Goal: Information Seeking & Learning: Check status

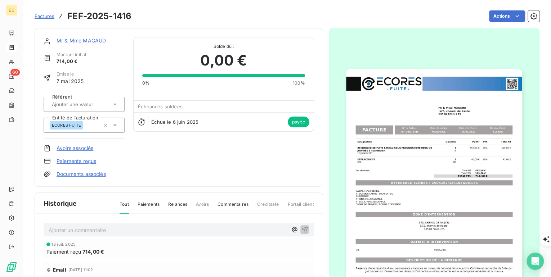
click at [45, 15] on span "Factures" at bounding box center [45, 16] width 20 height 6
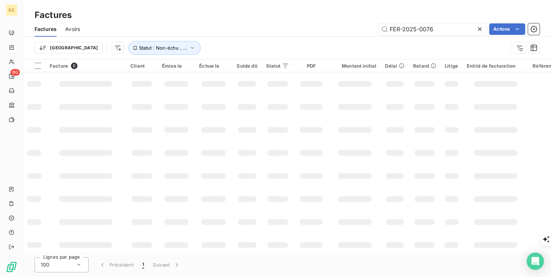
drag, startPoint x: 455, startPoint y: 30, endPoint x: 367, endPoint y: 30, distance: 87.8
click at [367, 30] on div "FER-2025-0076 Actions" at bounding box center [314, 29] width 451 height 12
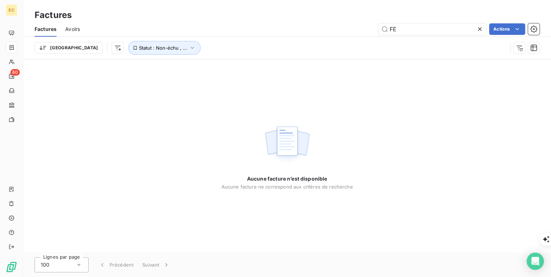
type input "F"
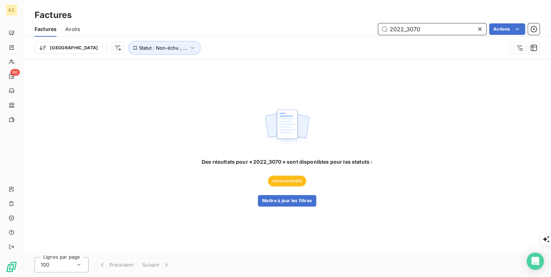
drag, startPoint x: 424, startPoint y: 27, endPoint x: 387, endPoint y: 28, distance: 36.7
click at [387, 28] on input "2022_3070" at bounding box center [432, 29] width 108 height 12
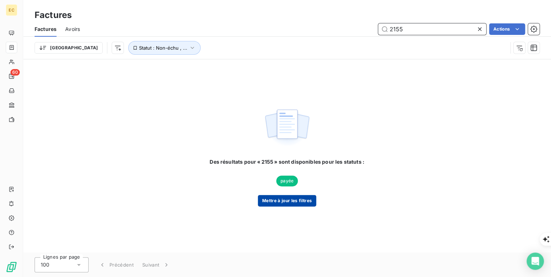
type input "2155"
click at [295, 202] on button "Mettre à jour les filtres" at bounding box center [287, 201] width 58 height 12
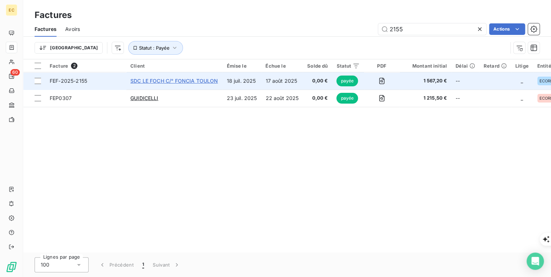
click at [155, 81] on span "SDC LE FOCH C/° FONCIA TOULON" at bounding box center [173, 81] width 87 height 6
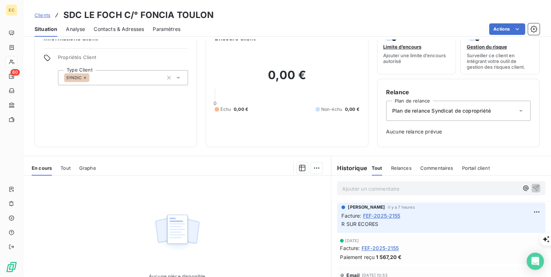
scroll to position [29, 0]
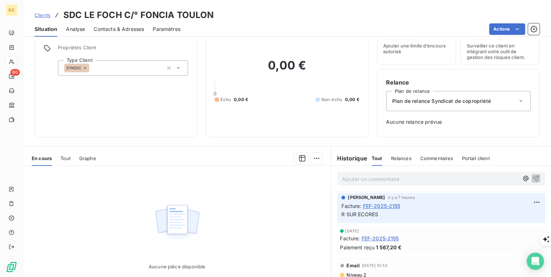
click at [37, 17] on span "Clients" at bounding box center [43, 15] width 16 height 6
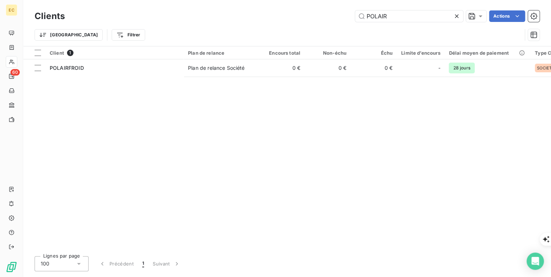
drag, startPoint x: 410, startPoint y: 16, endPoint x: 343, endPoint y: 14, distance: 67.7
click at [343, 14] on div "POLAIR Actions" at bounding box center [306, 16] width 466 height 12
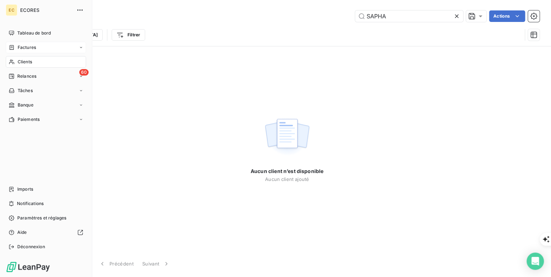
type input "SAPHA"
click at [55, 47] on div "Factures" at bounding box center [46, 48] width 80 height 12
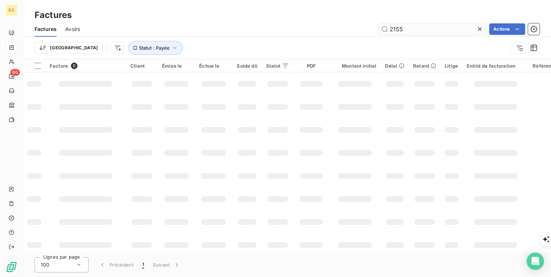
drag, startPoint x: 410, startPoint y: 28, endPoint x: 394, endPoint y: 30, distance: 15.2
click at [394, 30] on input "2155" at bounding box center [432, 29] width 108 height 12
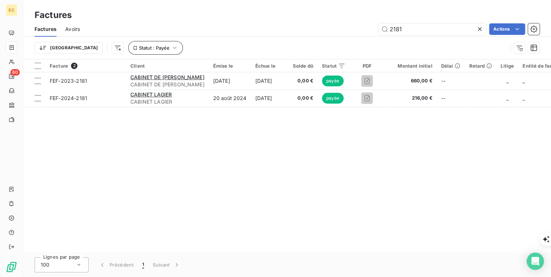
type input "2181"
click at [139, 46] on span "Statut : Payée" at bounding box center [154, 48] width 31 height 6
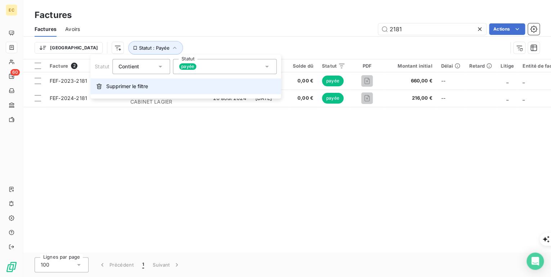
click at [137, 88] on span "Supprimer le filtre" at bounding box center [127, 86] width 42 height 7
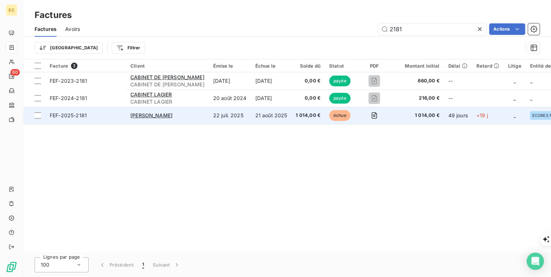
click at [101, 113] on span "FEF-2025-2181" at bounding box center [86, 115] width 72 height 7
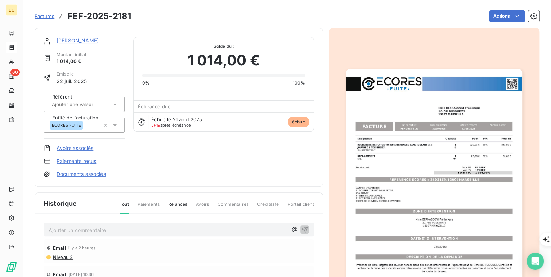
click at [56, 230] on p "Ajouter un commentaire ﻿" at bounding box center [168, 230] width 239 height 9
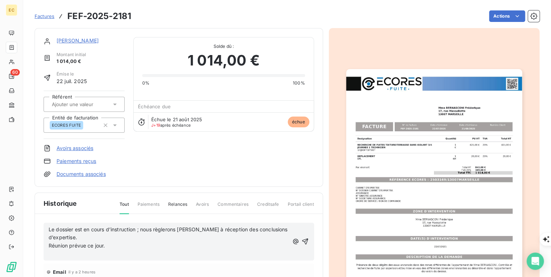
click at [49, 227] on span "Le dossier est en cours d’instruction ; nous règlerons [PERSON_NAME] à réceptio…" at bounding box center [169, 233] width 240 height 14
click at [302, 239] on icon "button" at bounding box center [305, 242] width 6 height 6
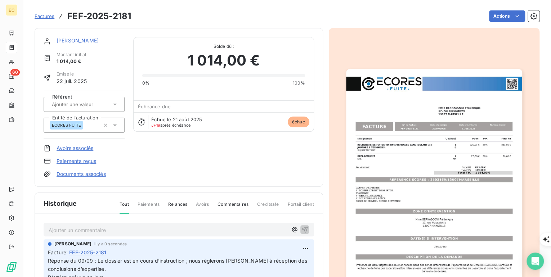
drag, startPoint x: 50, startPoint y: 16, endPoint x: 54, endPoint y: 17, distance: 4.7
click at [50, 16] on span "Factures" at bounding box center [45, 16] width 20 height 6
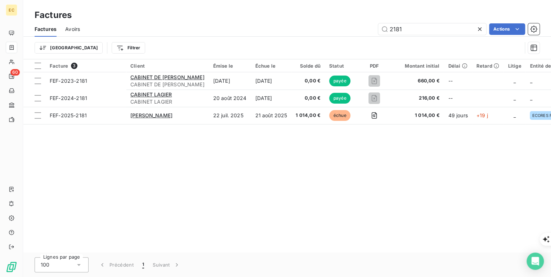
drag, startPoint x: 395, startPoint y: 31, endPoint x: 374, endPoint y: 32, distance: 20.5
click at [374, 32] on div "2181 Actions" at bounding box center [314, 29] width 451 height 12
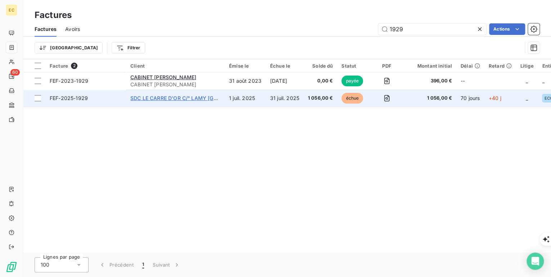
type input "1929"
click at [151, 97] on span "SDC LE CARRE D'OR C/° LAMY [GEOGRAPHIC_DATA]" at bounding box center [195, 98] width 130 height 6
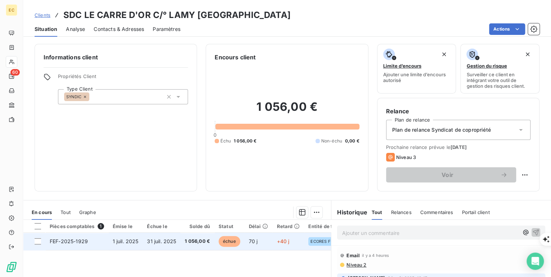
click at [161, 245] on td "31 juil. 2025" at bounding box center [162, 241] width 38 height 17
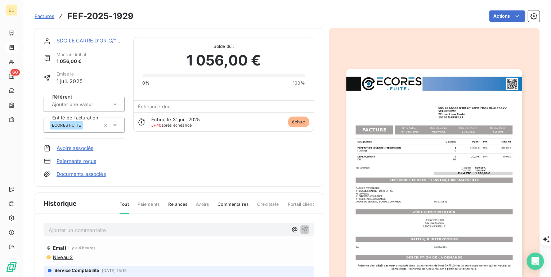
click at [87, 231] on p "Ajouter un commentaire ﻿" at bounding box center [168, 230] width 239 height 9
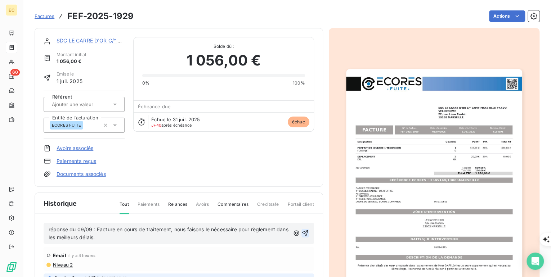
click at [301, 233] on icon "button" at bounding box center [304, 233] width 7 height 7
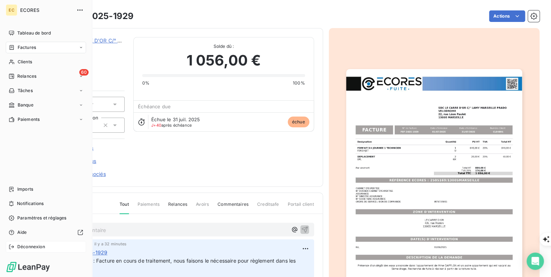
click at [14, 245] on div "Déconnexion" at bounding box center [46, 247] width 80 height 12
